Goal: Use online tool/utility: Utilize a website feature to perform a specific function

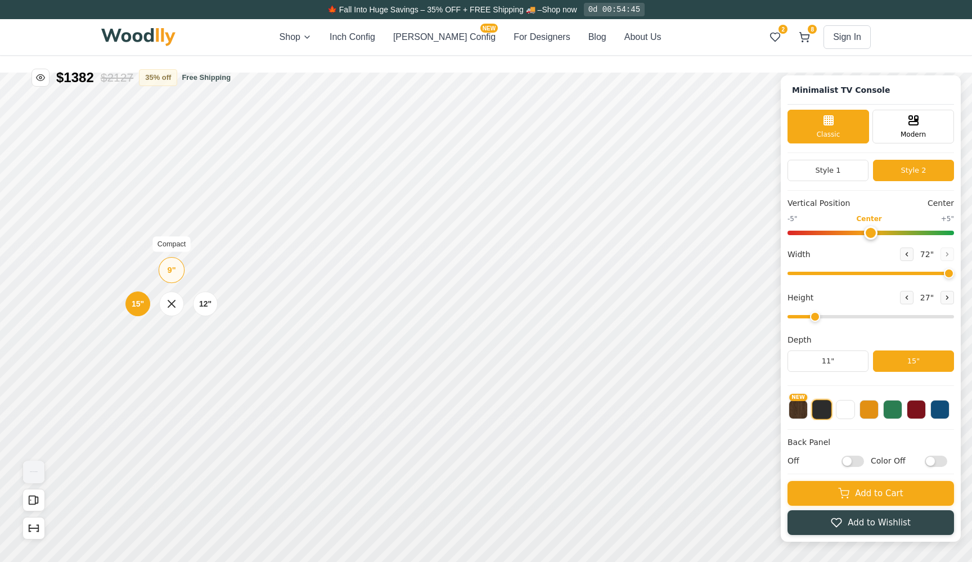
click at [172, 258] on div "9" Compact" at bounding box center [172, 270] width 26 height 26
click at [191, 298] on div "12"" at bounding box center [189, 303] width 13 height 12
click at [662, 226] on icon at bounding box center [666, 220] width 14 height 14
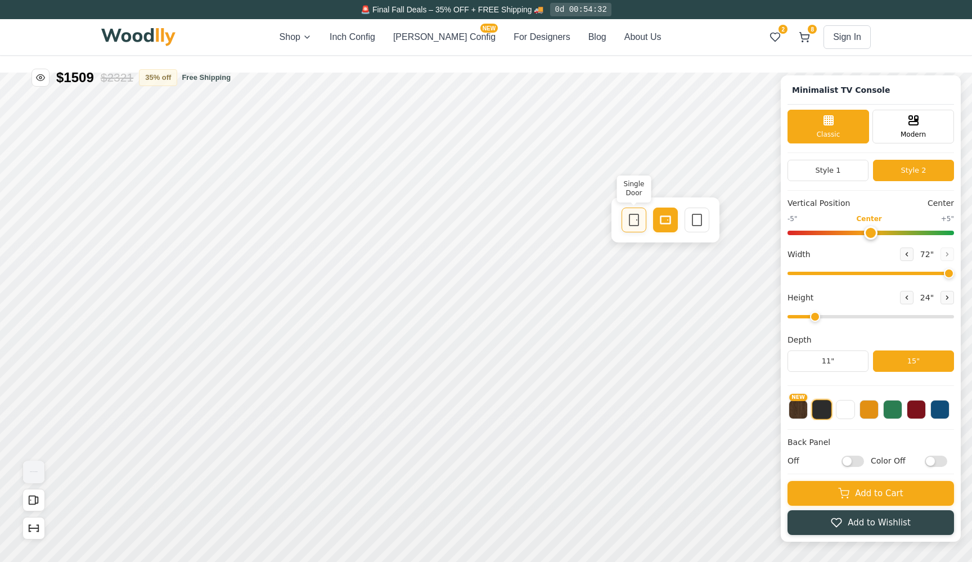
click at [645, 213] on div "Single Door" at bounding box center [634, 220] width 25 height 25
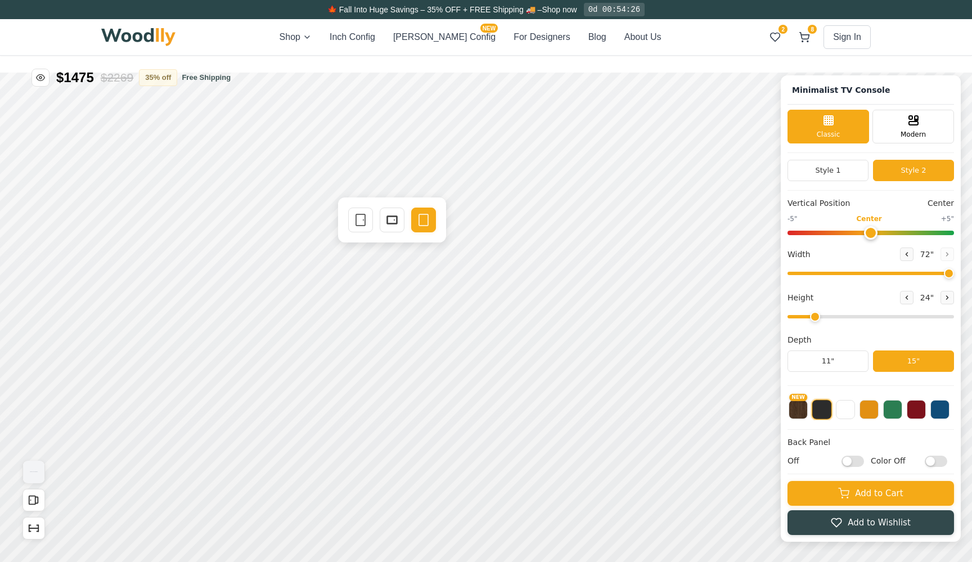
click at [346, 225] on div "Single Door Drawer Empty Space" at bounding box center [392, 219] width 108 height 45
click at [358, 225] on icon at bounding box center [361, 220] width 14 height 14
click at [438, 226] on div "Single Door Drawer Empty Space Cable Opening OFF ON" at bounding box center [392, 245] width 108 height 97
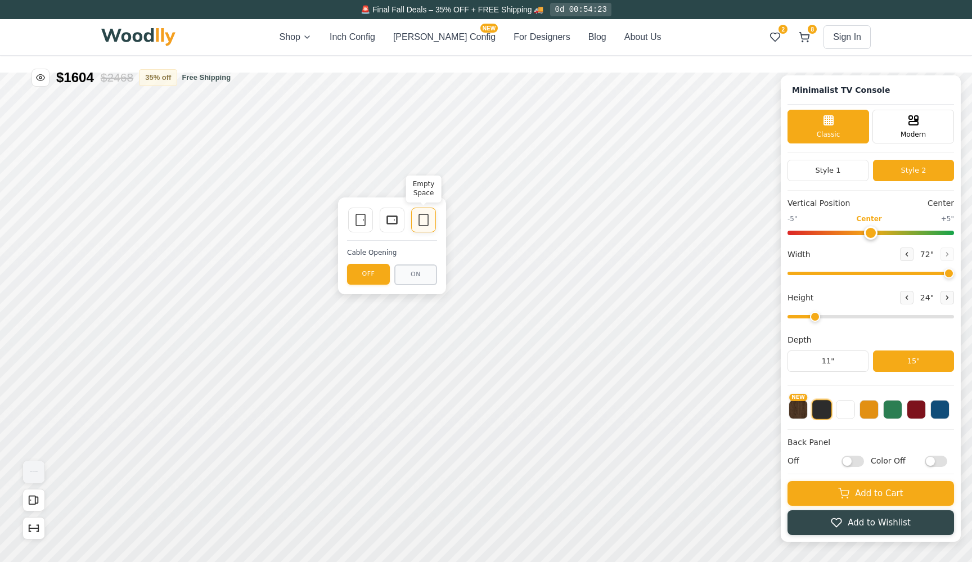
click at [434, 225] on div "Empty Space" at bounding box center [423, 220] width 25 height 25
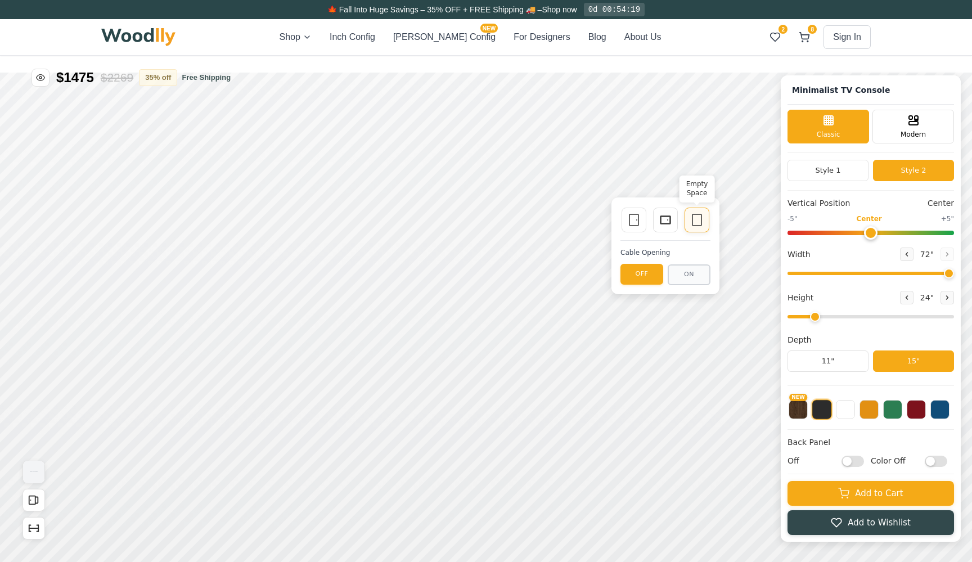
click at [692, 226] on icon at bounding box center [697, 220] width 14 height 14
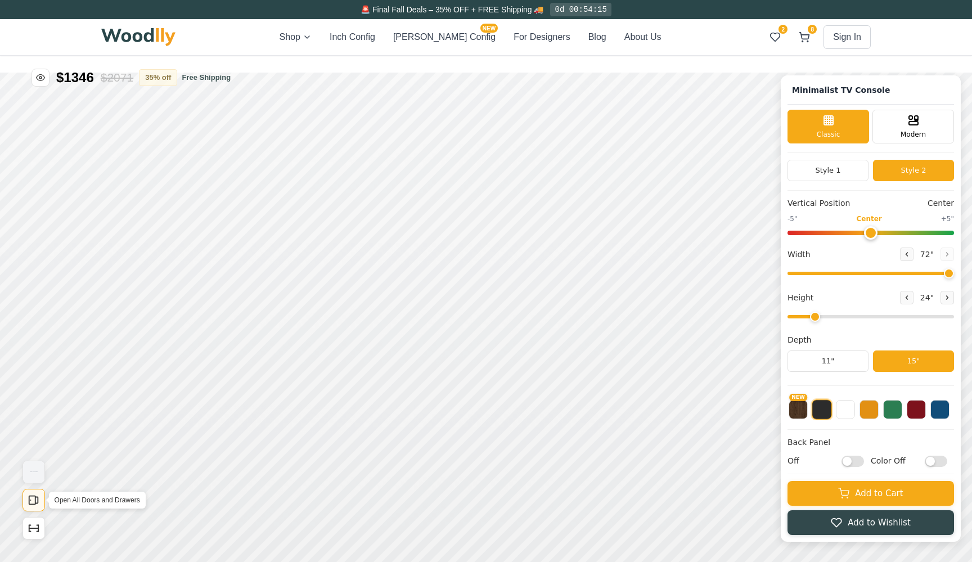
click at [35, 500] on rect "Open All Doors and Drawers" at bounding box center [32, 500] width 6 height 8
click at [36, 524] on icon "Show Dimensions" at bounding box center [34, 528] width 12 height 12
click at [39, 524] on icon "Show Dimensions" at bounding box center [34, 528] width 12 height 12
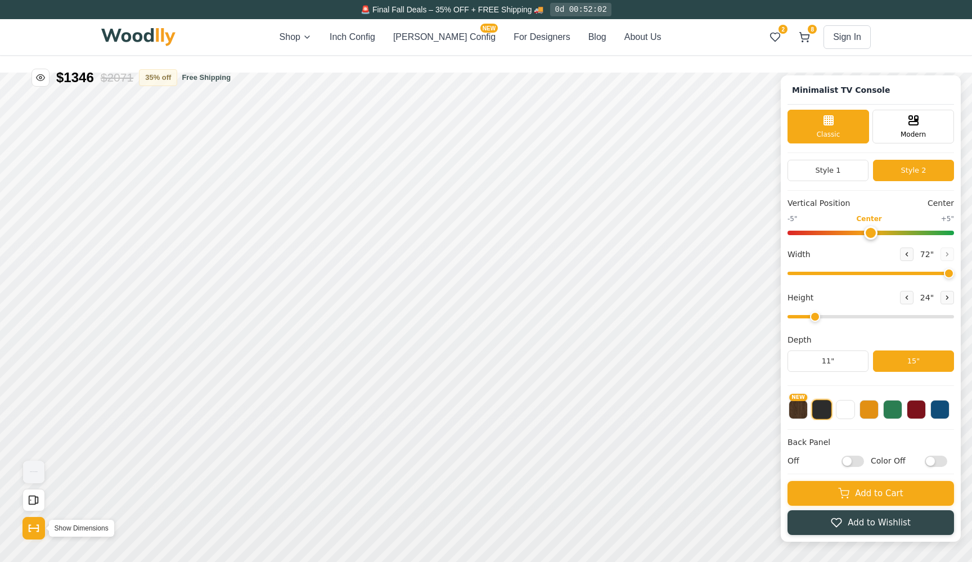
click at [32, 525] on icon "Show Dimensions" at bounding box center [34, 528] width 12 height 12
